Goal: Transaction & Acquisition: Purchase product/service

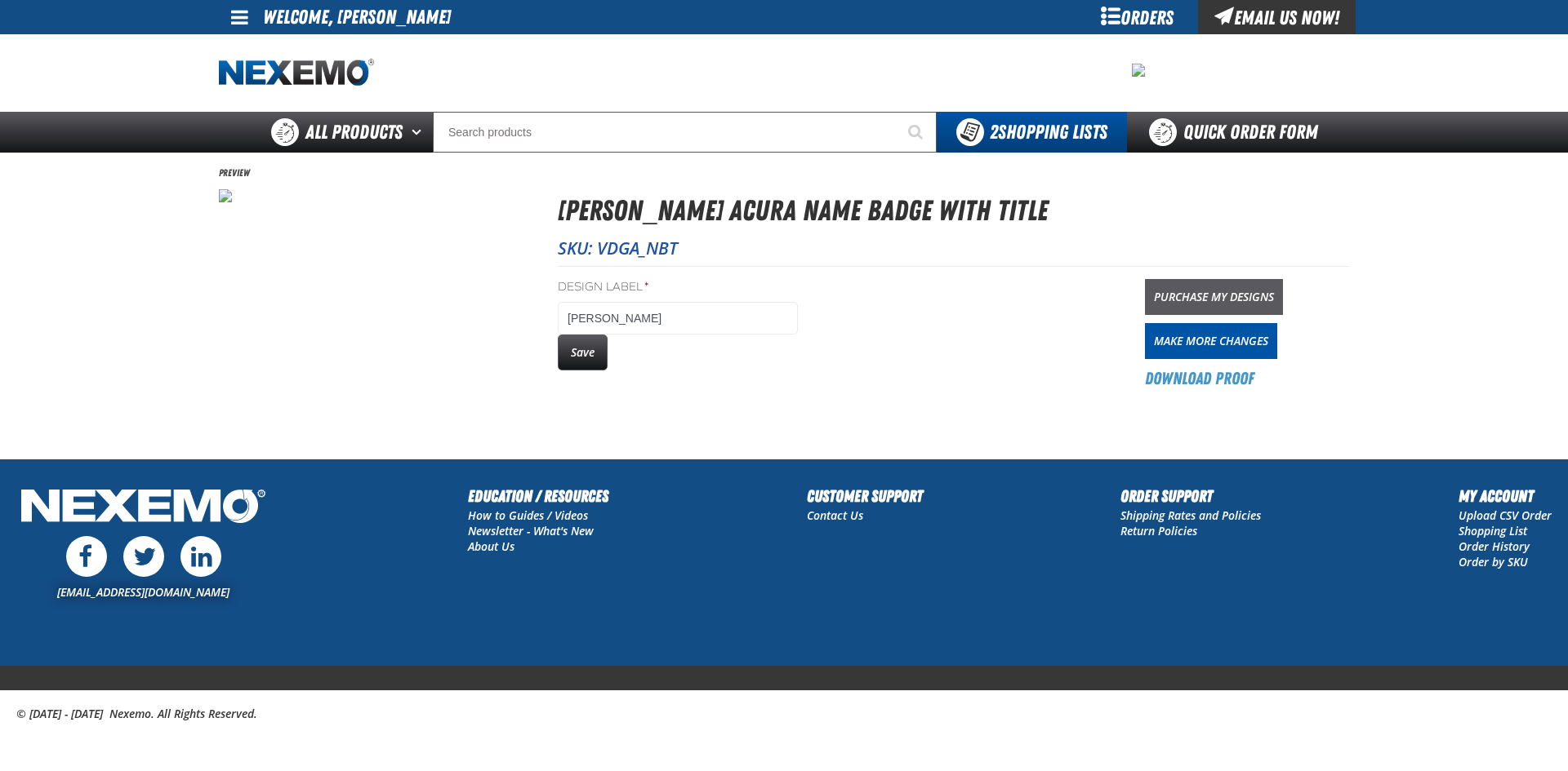
click at [1243, 294] on link "Purchase My Designs" at bounding box center [1214, 297] width 138 height 36
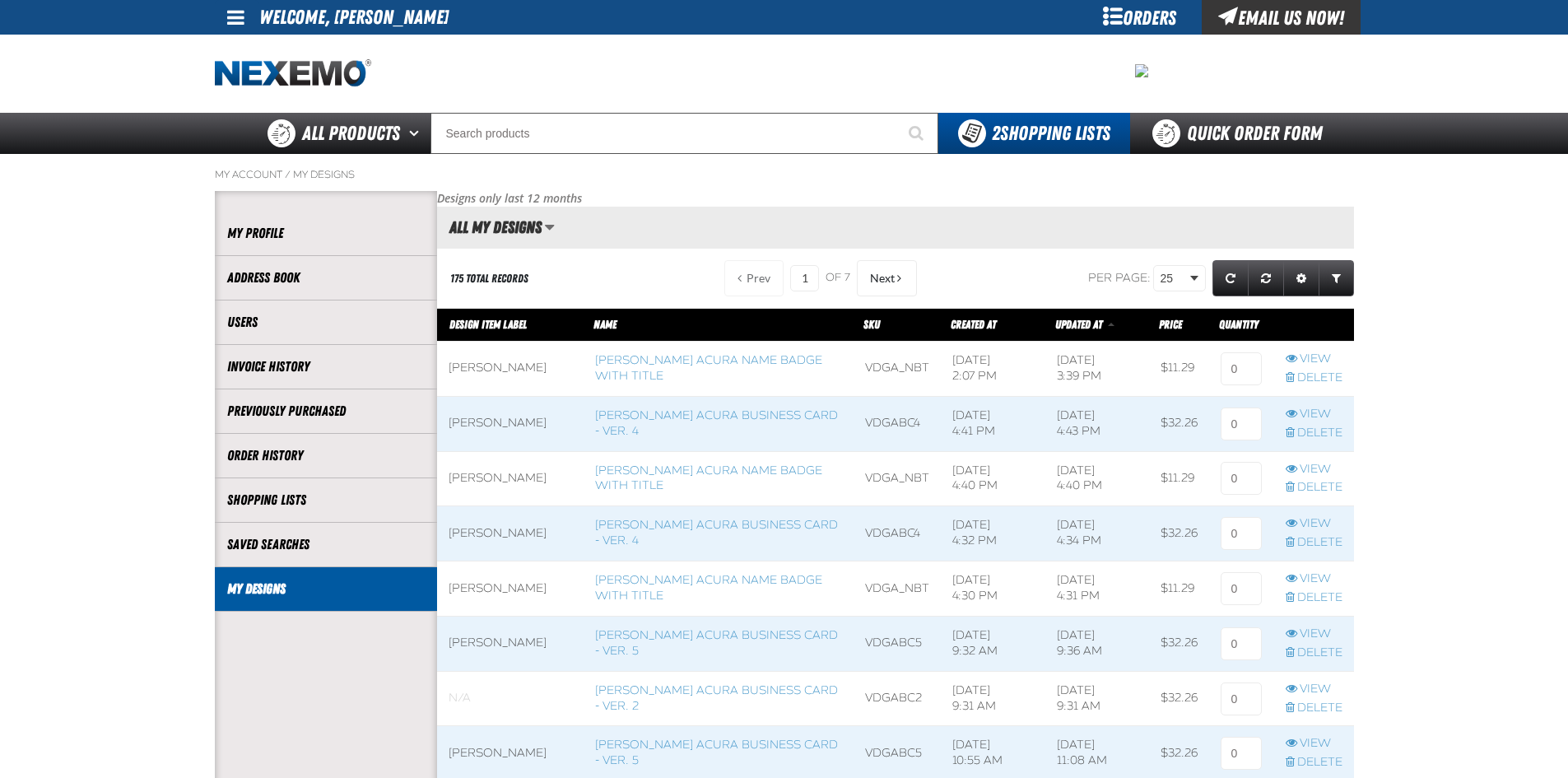
scroll to position [1, 1]
click at [1236, 366] on input at bounding box center [1241, 369] width 41 height 33
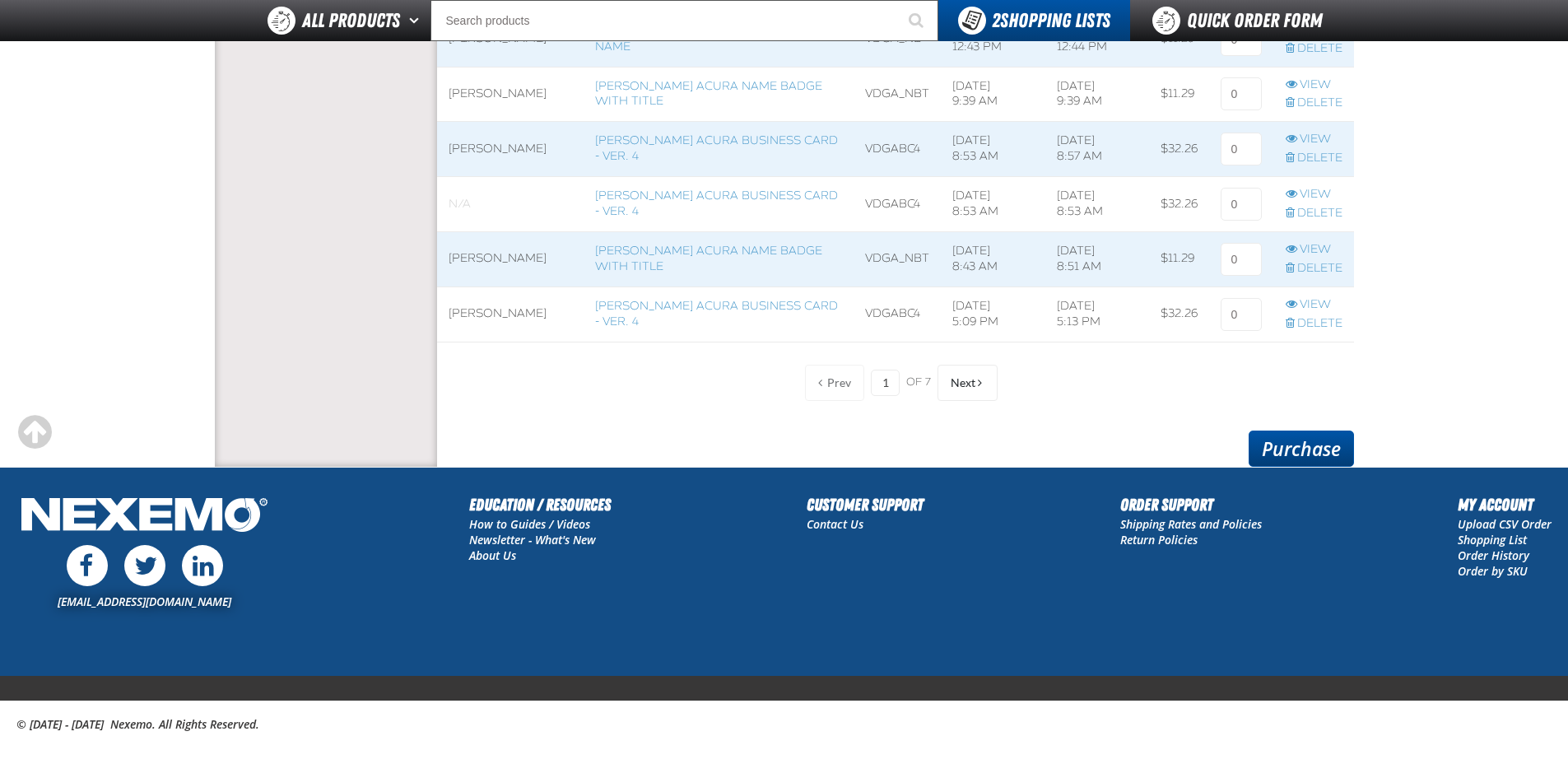
scroll to position [1337, 0]
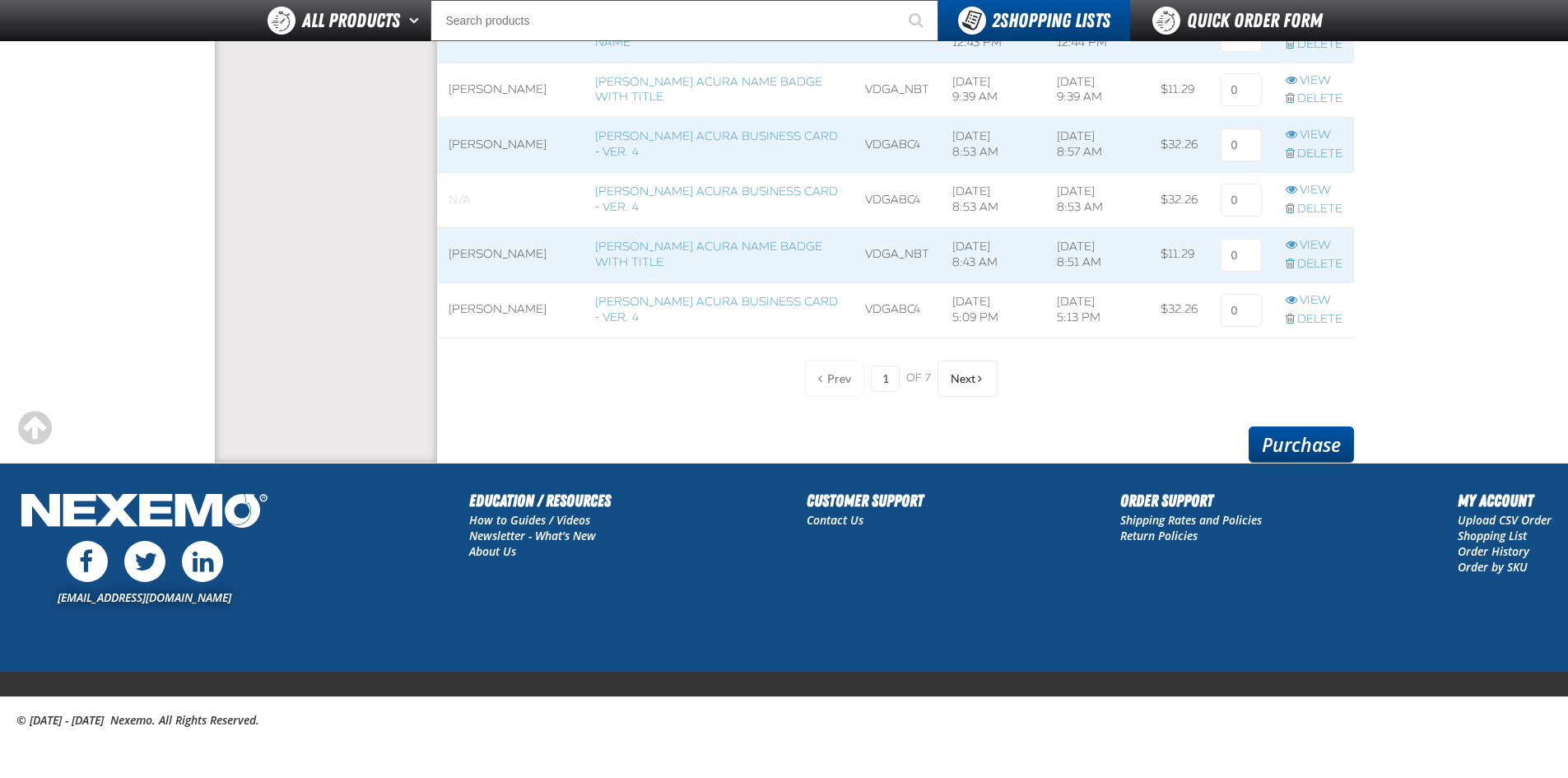
type input "1"
click at [1309, 449] on link "Purchase" at bounding box center [1302, 444] width 105 height 36
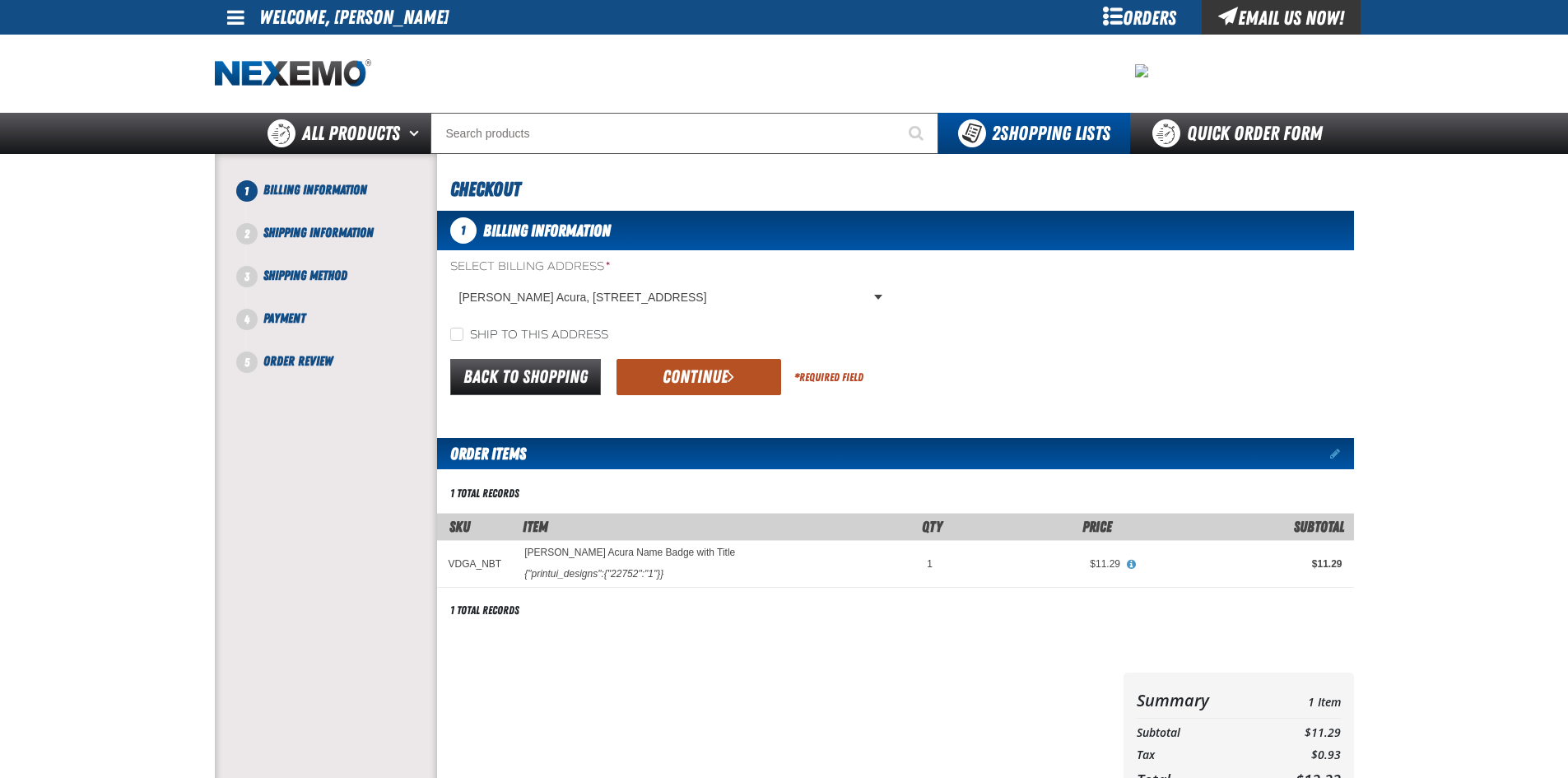
click at [728, 384] on span "submit" at bounding box center [731, 376] width 6 height 18
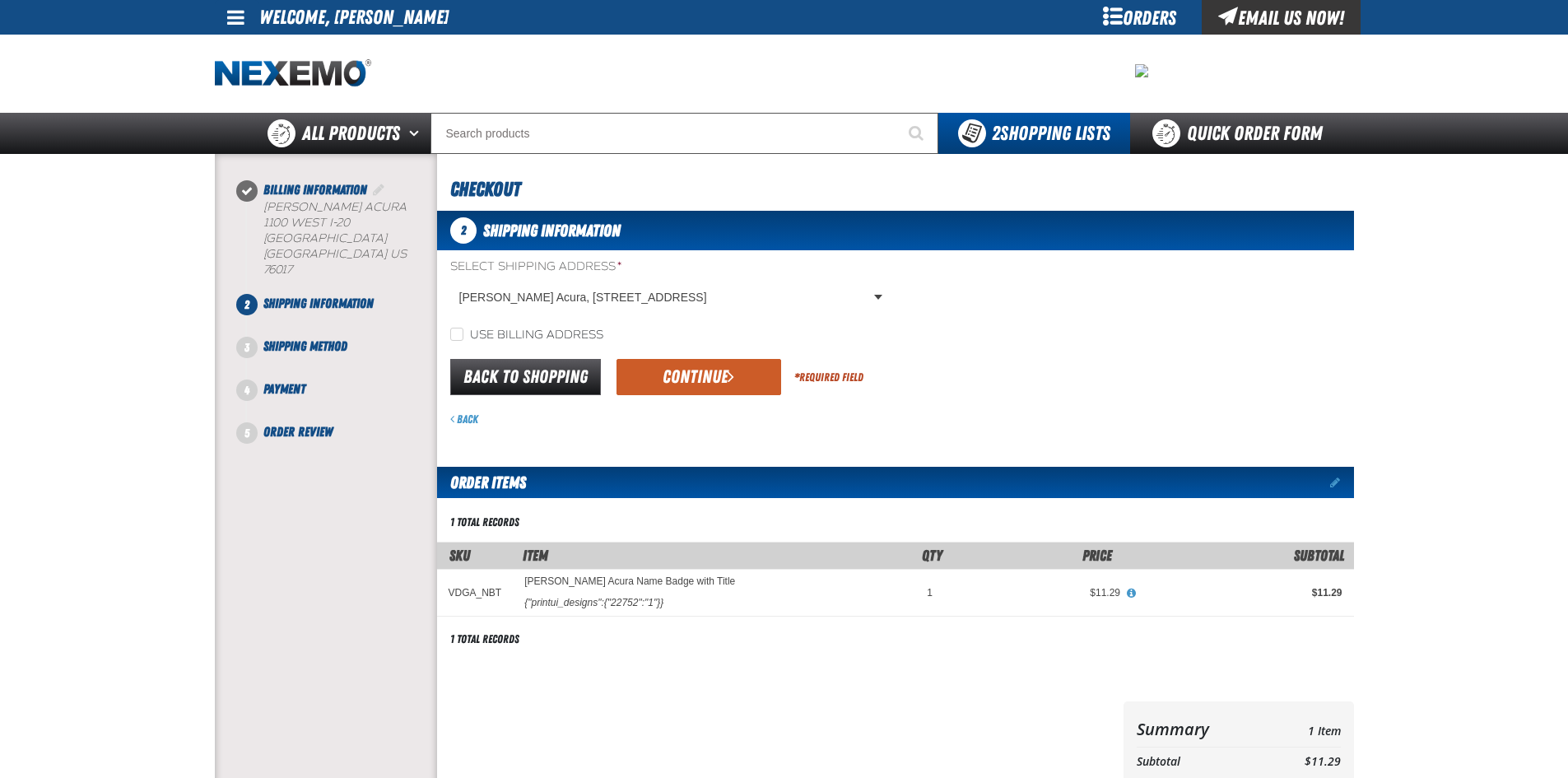
click at [701, 392] on button "Continue" at bounding box center [699, 377] width 165 height 36
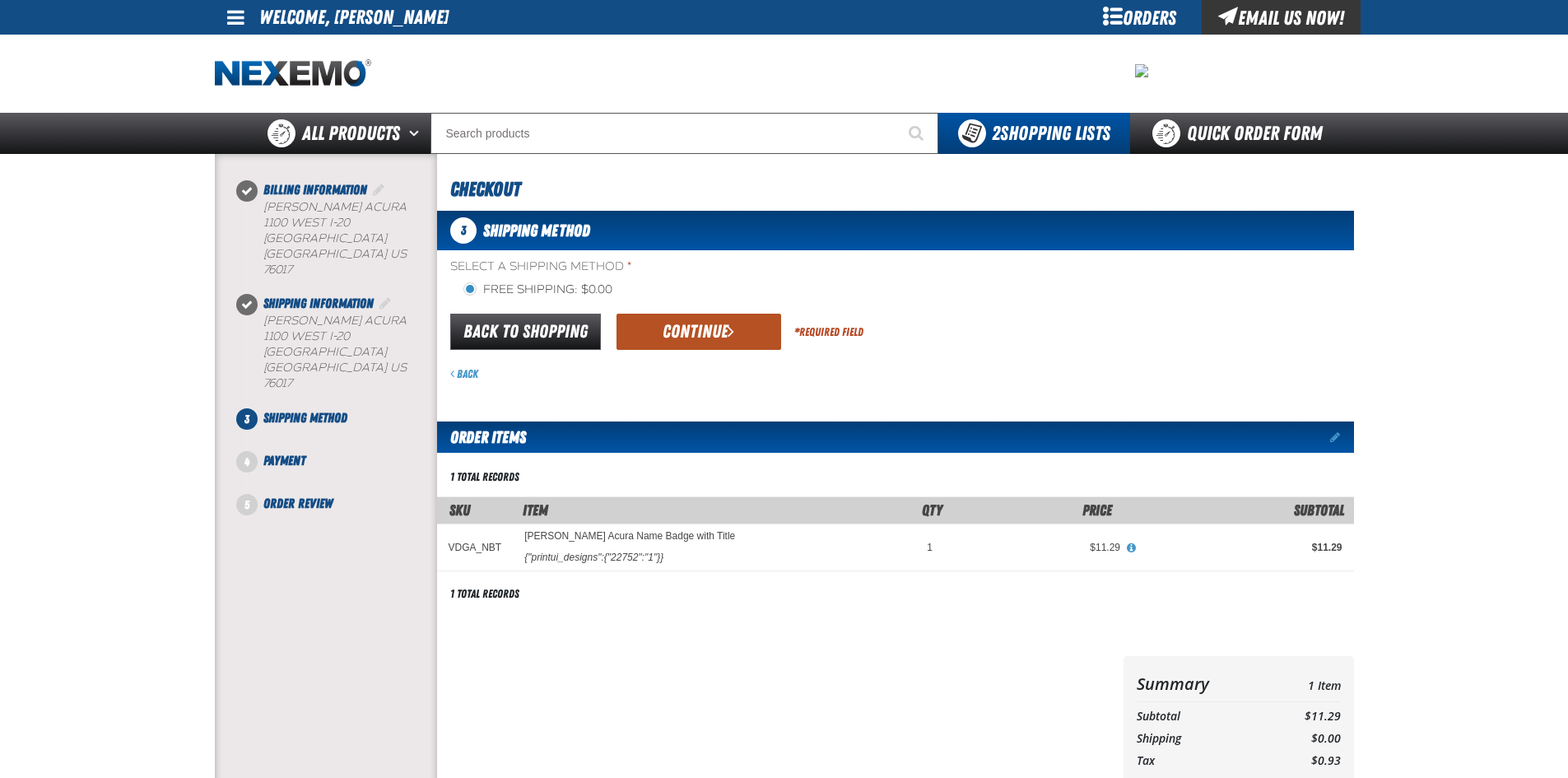
click at [696, 332] on button "Continue" at bounding box center [699, 332] width 165 height 36
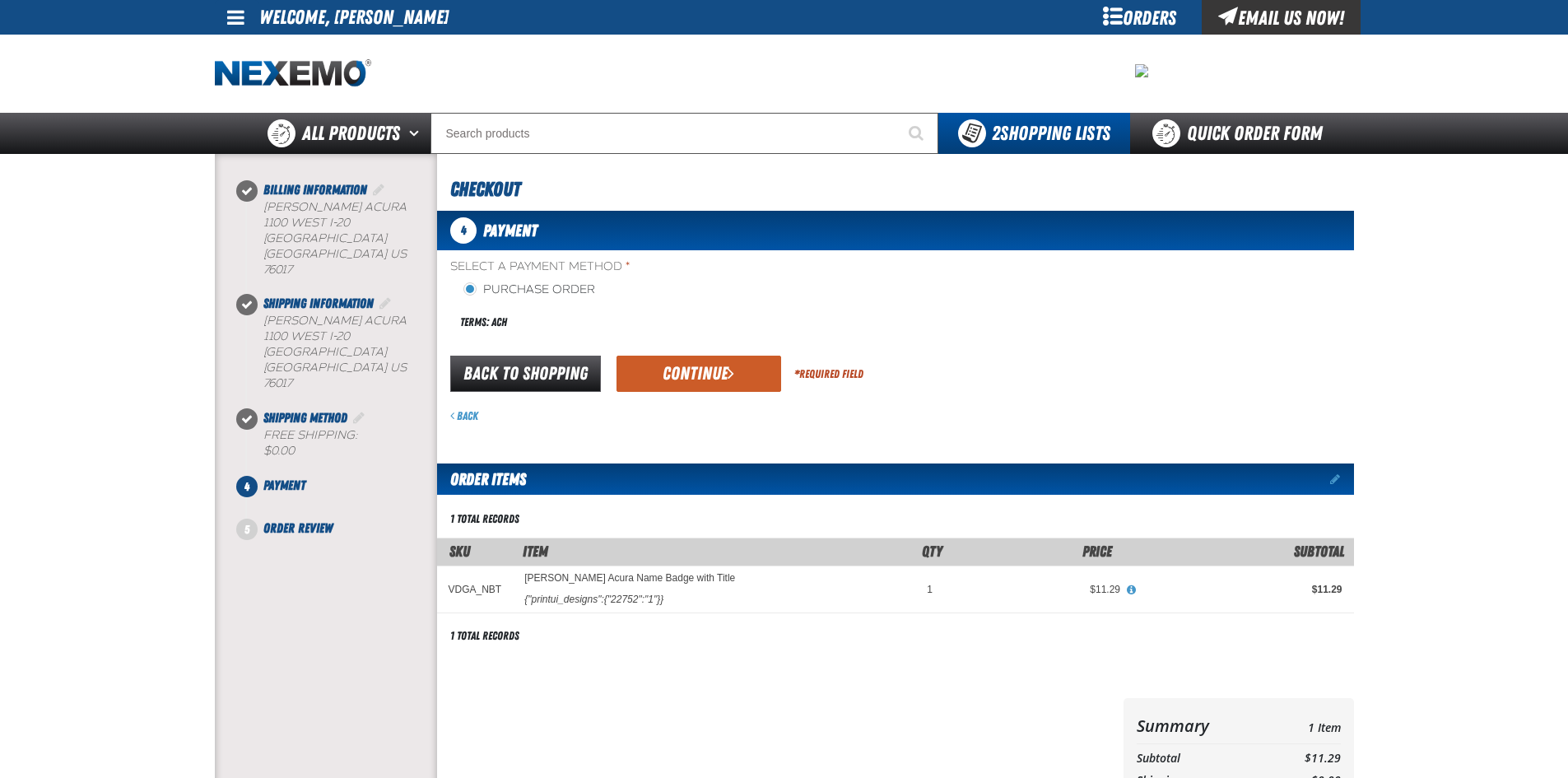
click at [680, 358] on button "Continue" at bounding box center [699, 374] width 165 height 36
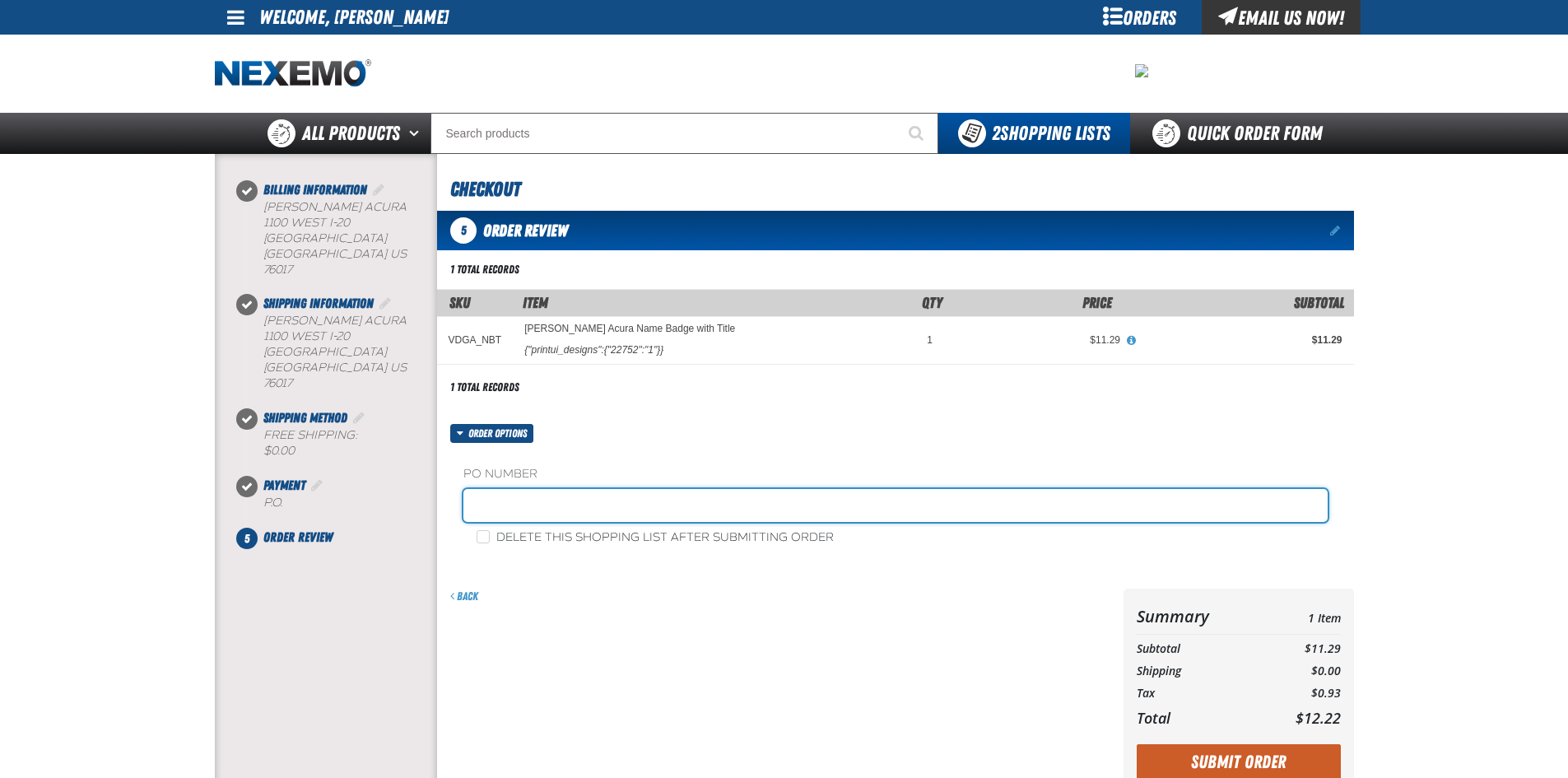
drag, startPoint x: 526, startPoint y: 520, endPoint x: 627, endPoint y: 508, distance: 101.7
click at [526, 520] on input "text" at bounding box center [895, 506] width 865 height 33
type input "197663"
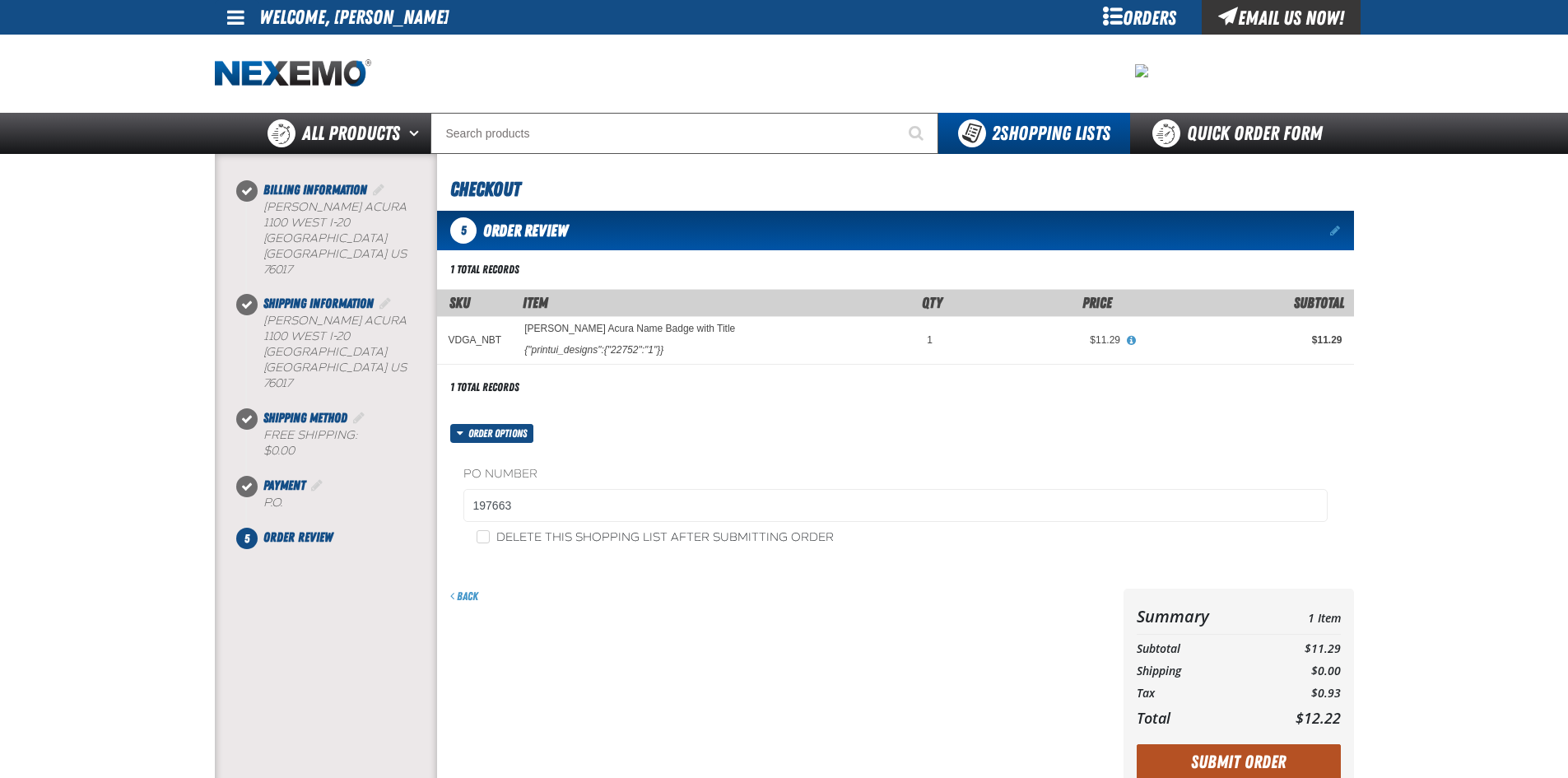
click at [1283, 744] on button "Submit Order" at bounding box center [1238, 763] width 204 height 36
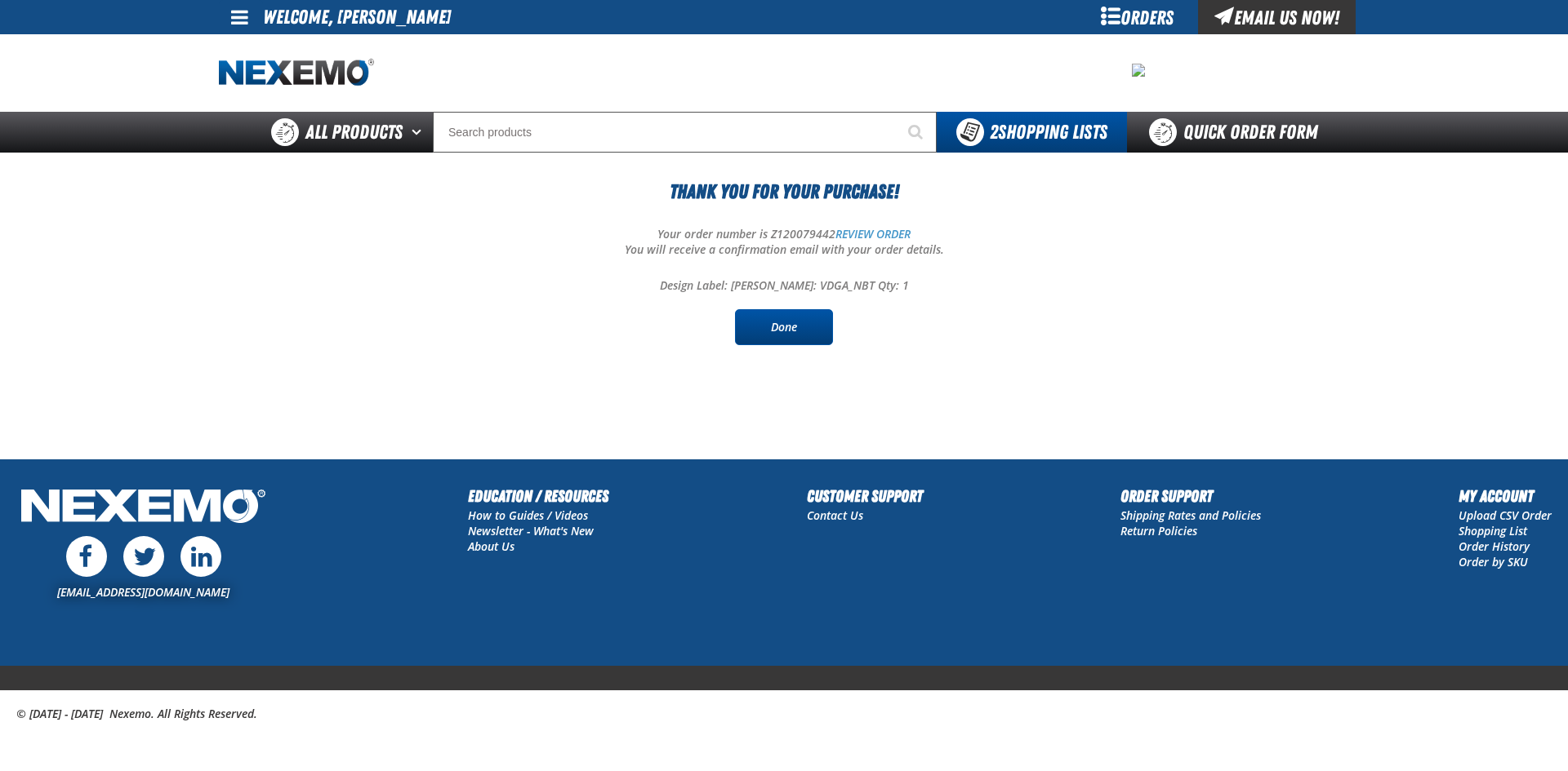
click at [797, 324] on link "Done" at bounding box center [783, 327] width 98 height 36
